Goal: Information Seeking & Learning: Learn about a topic

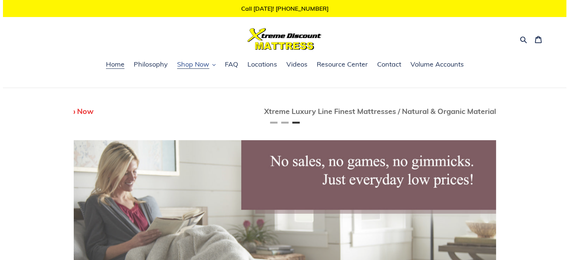
scroll to position [0, 844]
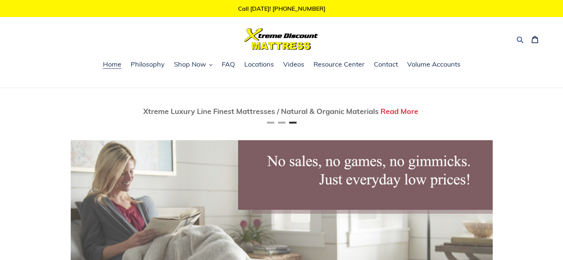
click at [520, 38] on icon "button" at bounding box center [519, 39] width 7 height 7
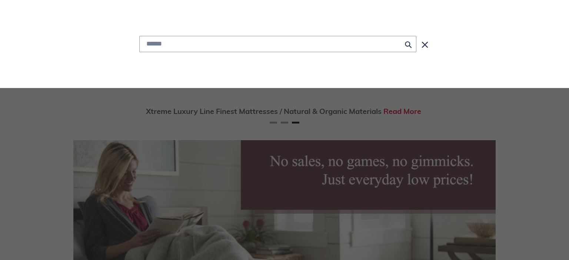
click at [520, 38] on div "Submit Close search" at bounding box center [284, 44] width 528 height 88
click at [371, 45] on input "Search" at bounding box center [277, 44] width 277 height 16
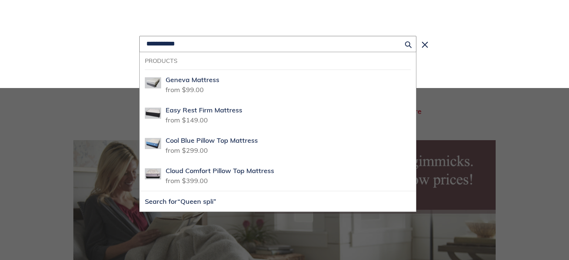
scroll to position [0, 844]
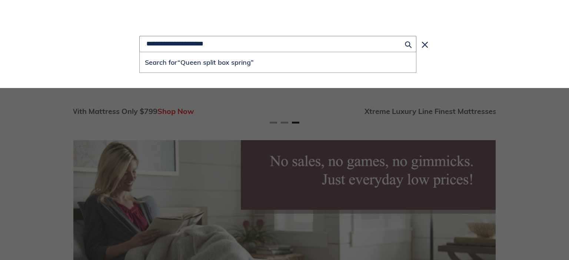
type input "**********"
click at [140, 52] on button "Search for “Queen split box spring”" at bounding box center [278, 62] width 276 height 20
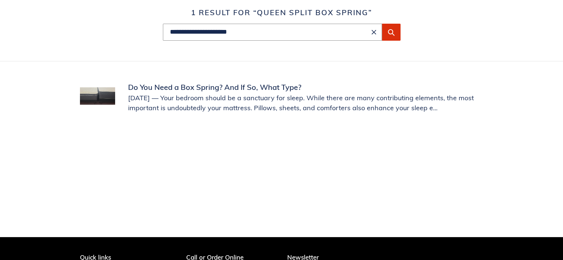
scroll to position [104, 0]
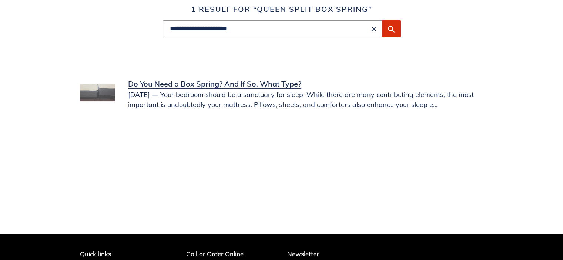
click at [100, 92] on link "Do You Need a Box Spring? And If So, What Type?" at bounding box center [281, 93] width 403 height 31
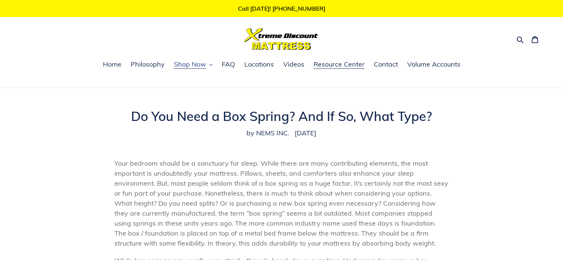
click at [198, 62] on span "Shop Now" at bounding box center [190, 64] width 32 height 9
